Goal: Task Accomplishment & Management: Manage account settings

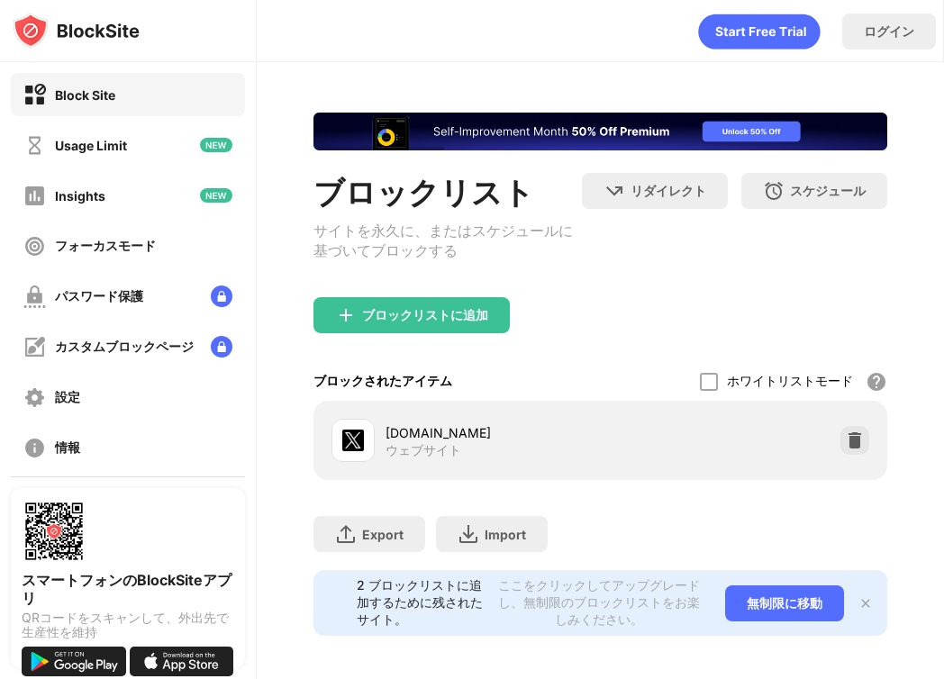
click at [856, 549] on div "Export ファイルのエクスポート (Web サイト アイテムのみ) Import ファイルのインポート (Web サイト アイテムのみ)" at bounding box center [600, 525] width 574 height 90
click at [855, 428] on div "x.com ウェブサイト" at bounding box center [600, 441] width 552 height 58
click at [856, 449] on img at bounding box center [855, 440] width 18 height 18
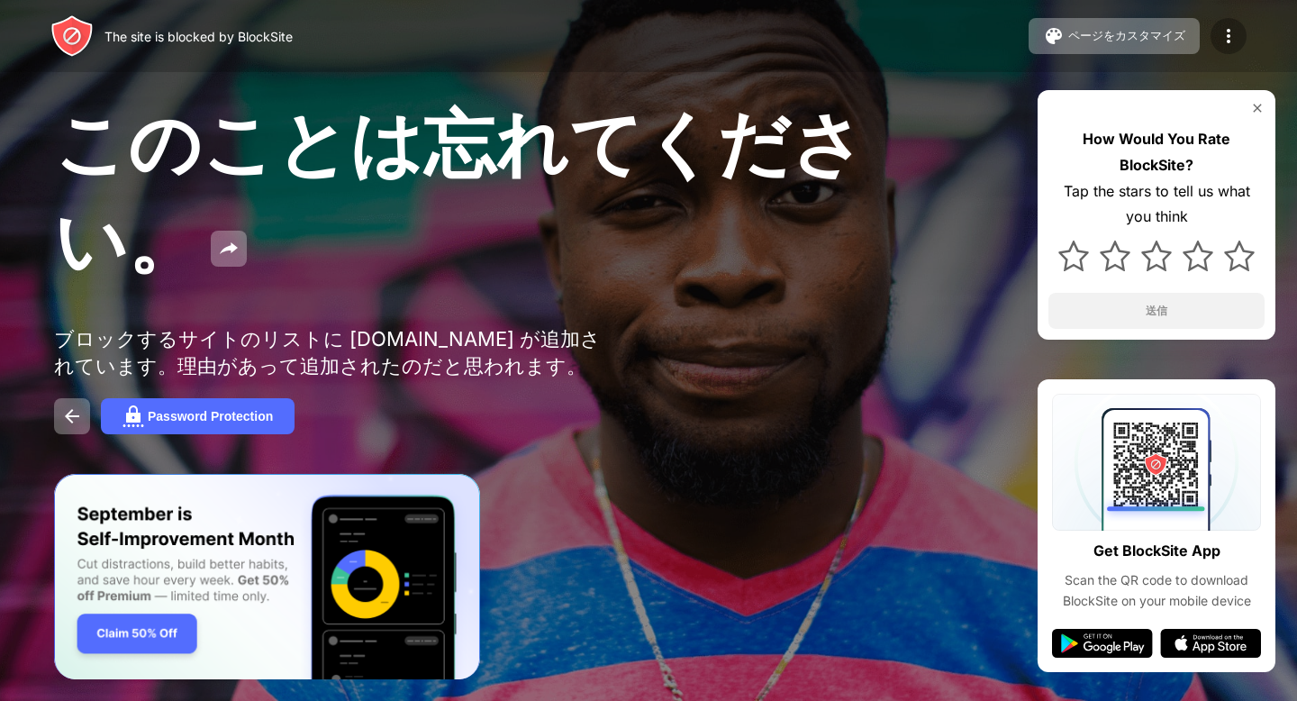
click at [1225, 23] on div at bounding box center [1228, 36] width 36 height 36
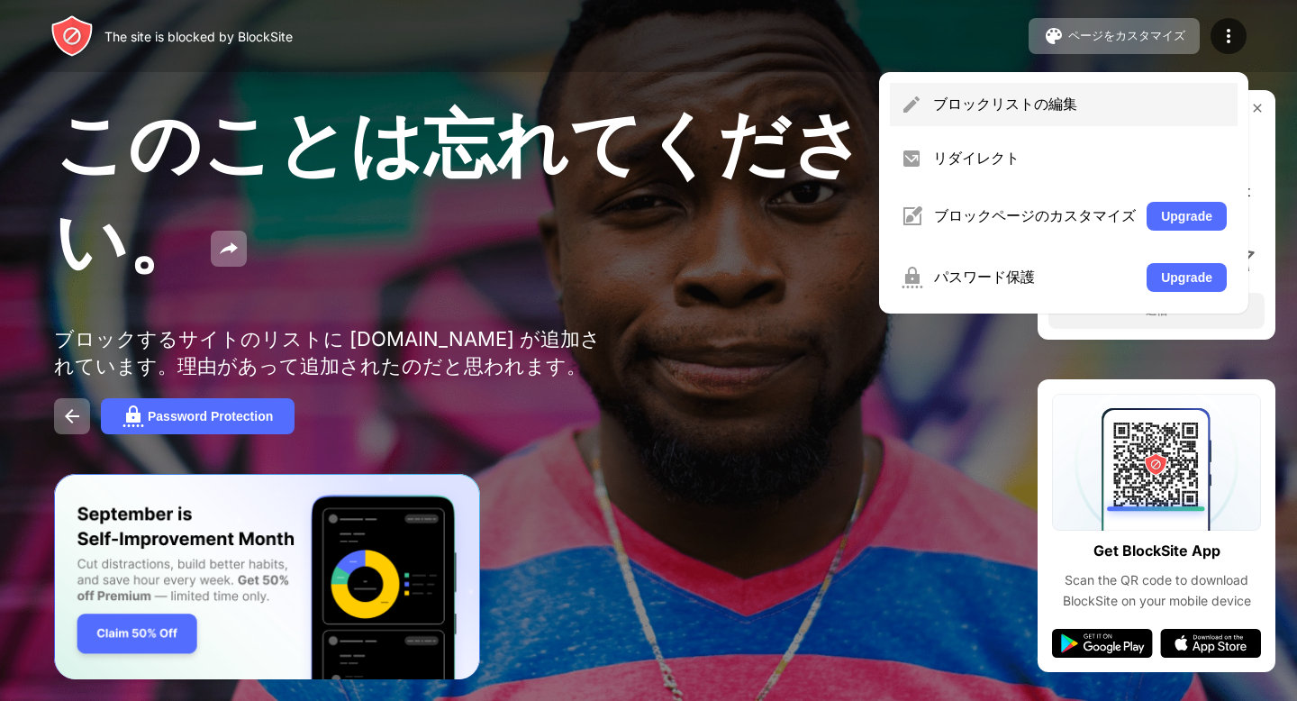
click at [1055, 104] on div "ブロックリストの編集" at bounding box center [1080, 105] width 294 height 20
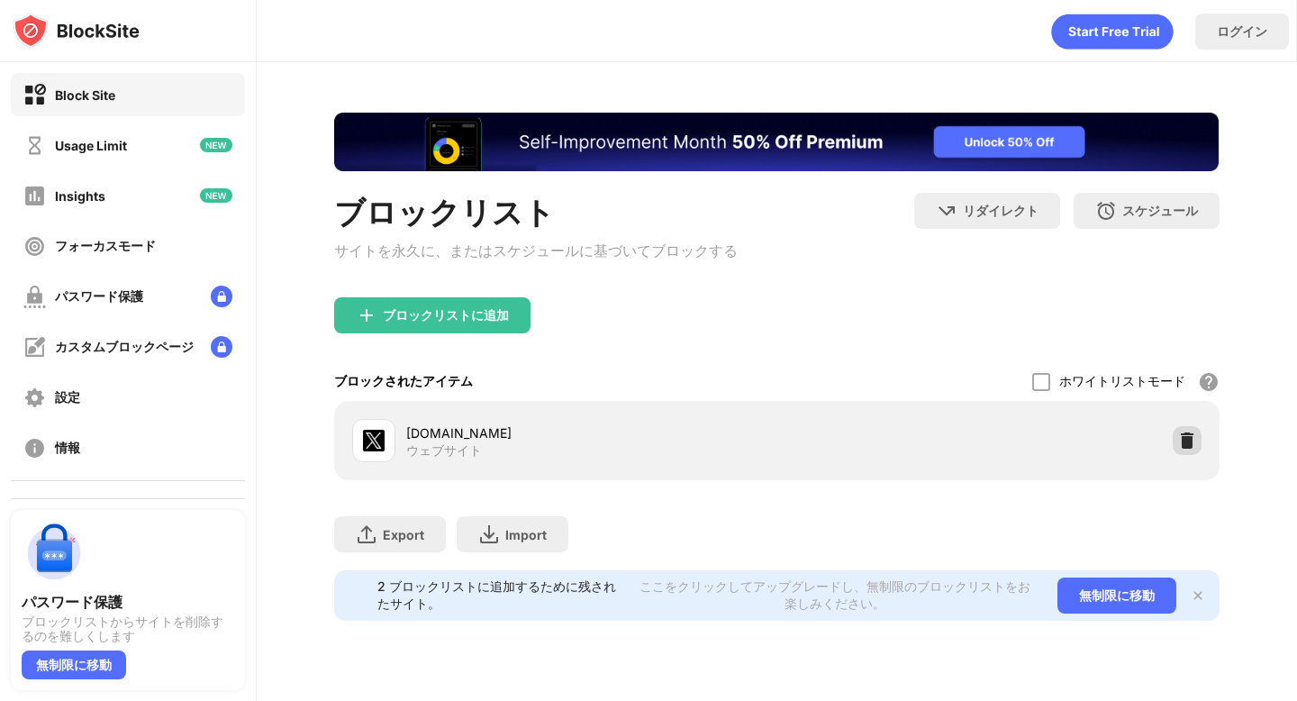
click at [1186, 442] on img at bounding box center [1187, 440] width 18 height 18
